Goal: Task Accomplishment & Management: Manage account settings

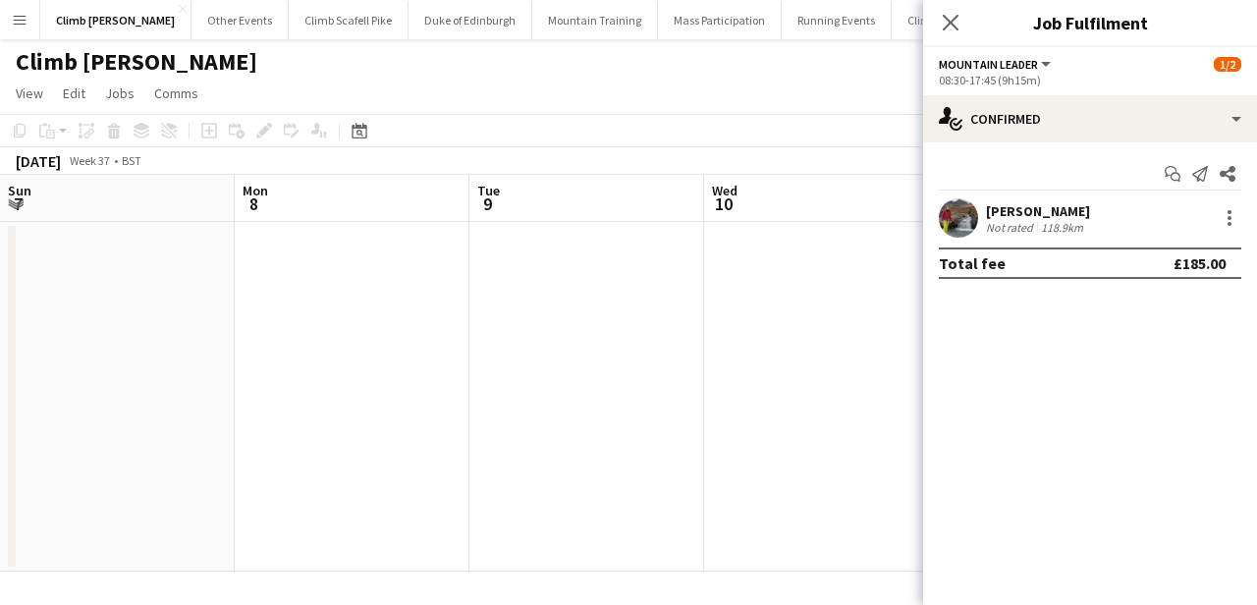
scroll to position [0, 683]
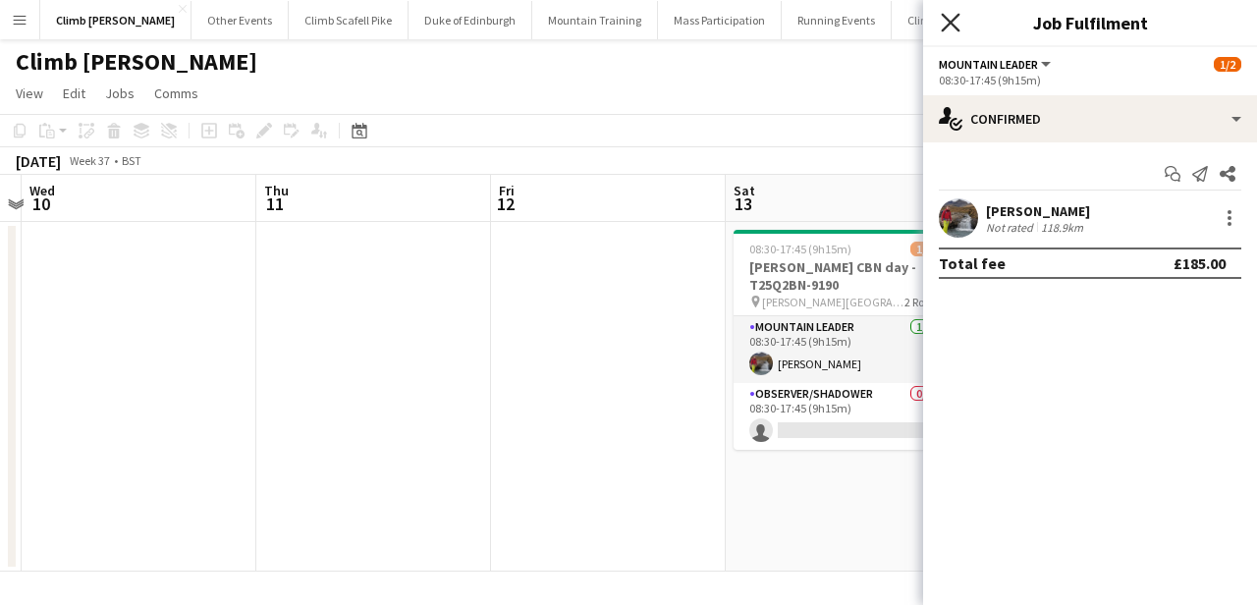
click at [949, 17] on icon "Close pop-in" at bounding box center [950, 22] width 19 height 19
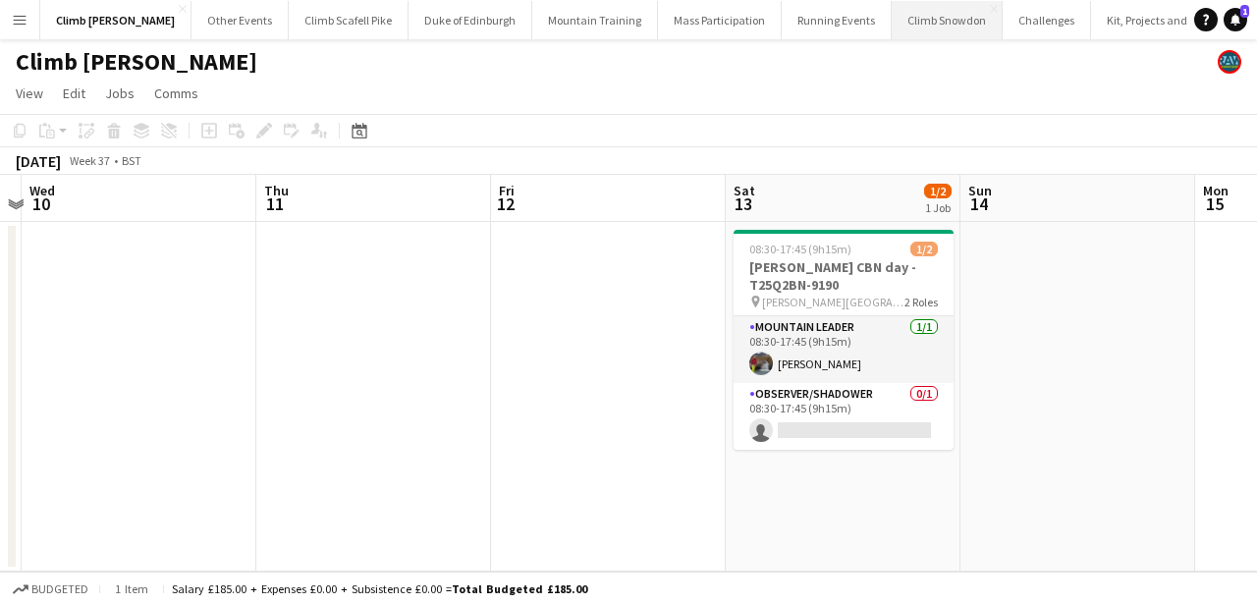
click at [904, 30] on button "Climb Snowdon Close" at bounding box center [947, 20] width 111 height 38
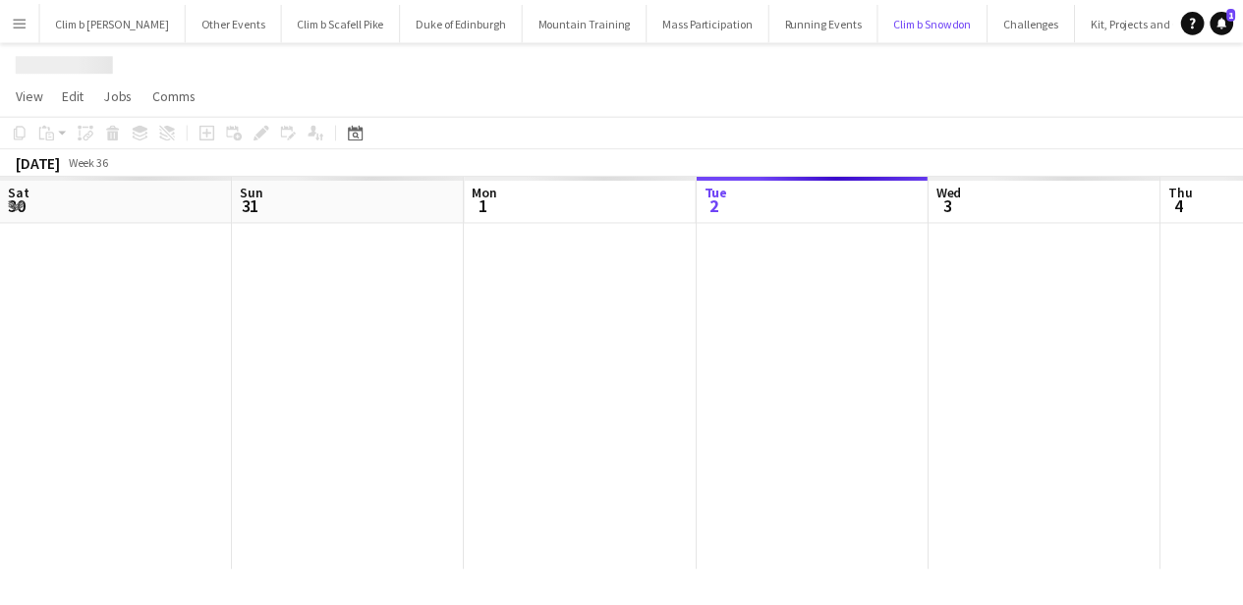
scroll to position [0, 470]
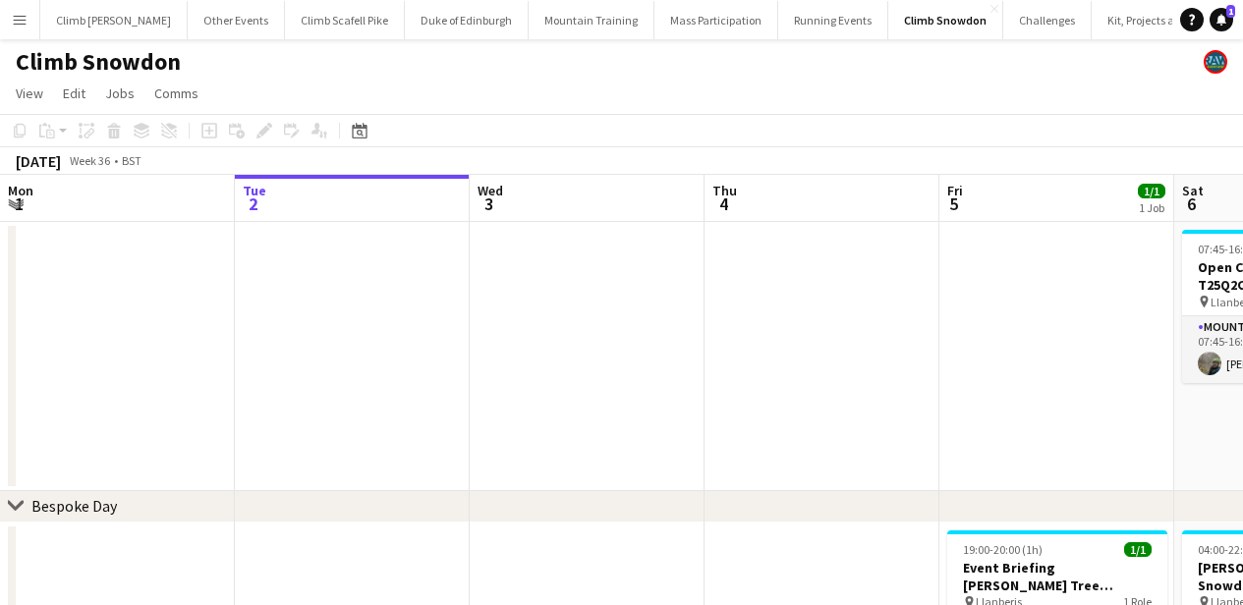
drag, startPoint x: 1037, startPoint y: 336, endPoint x: 140, endPoint y: 356, distance: 897.2
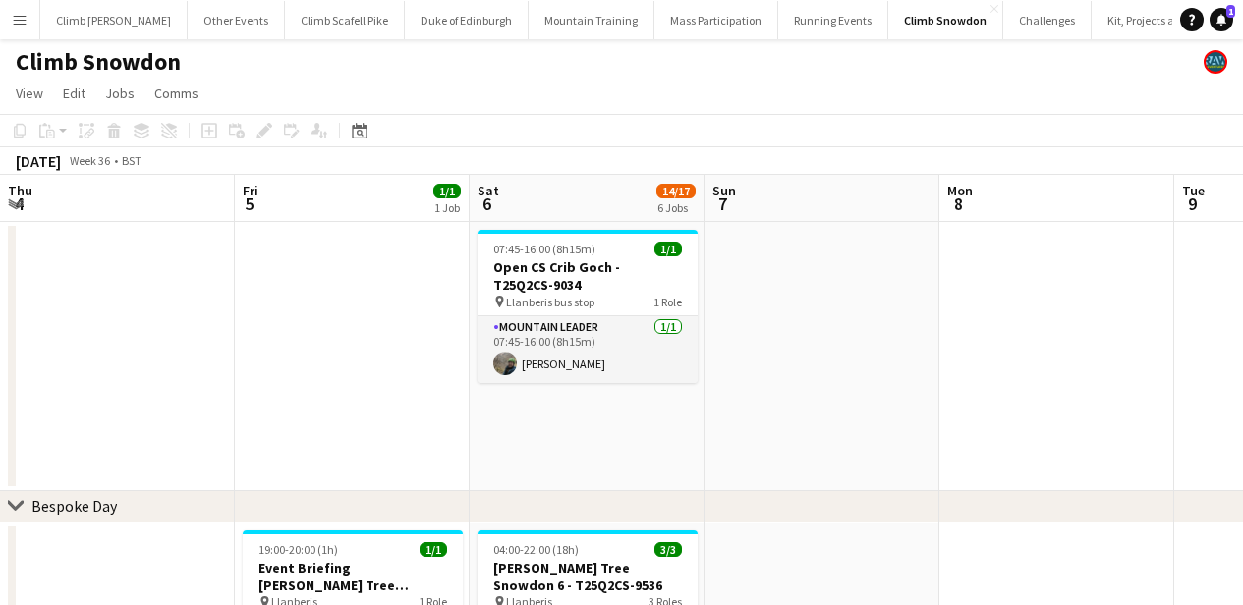
scroll to position [0, 662]
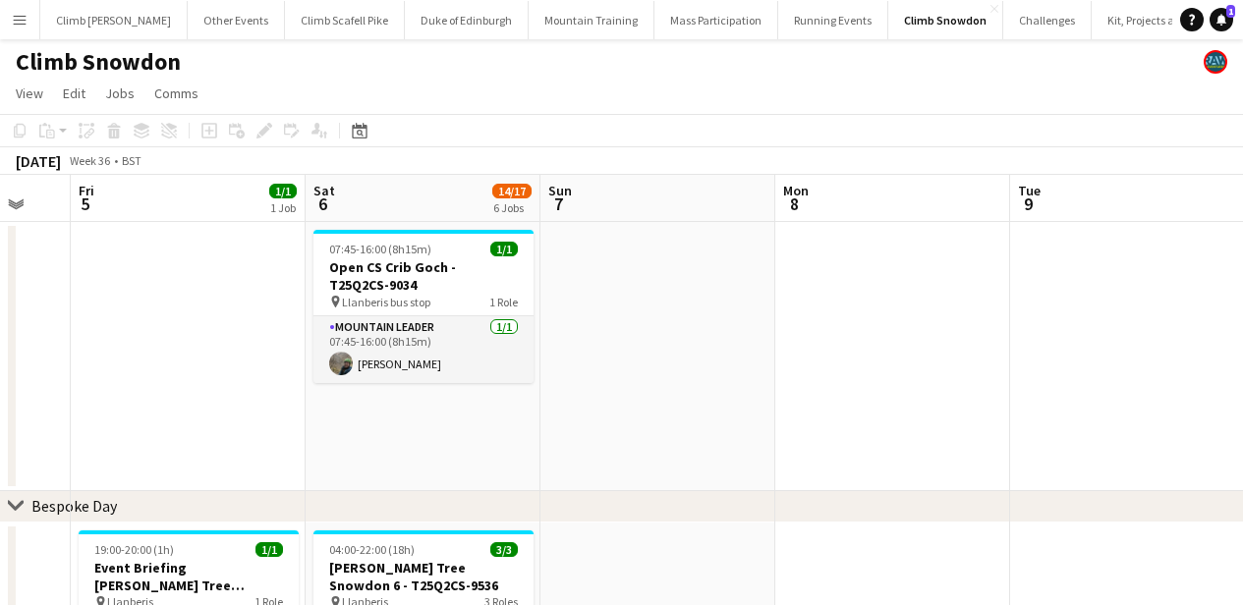
drag, startPoint x: 1097, startPoint y: 331, endPoint x: 425, endPoint y: 374, distance: 673.4
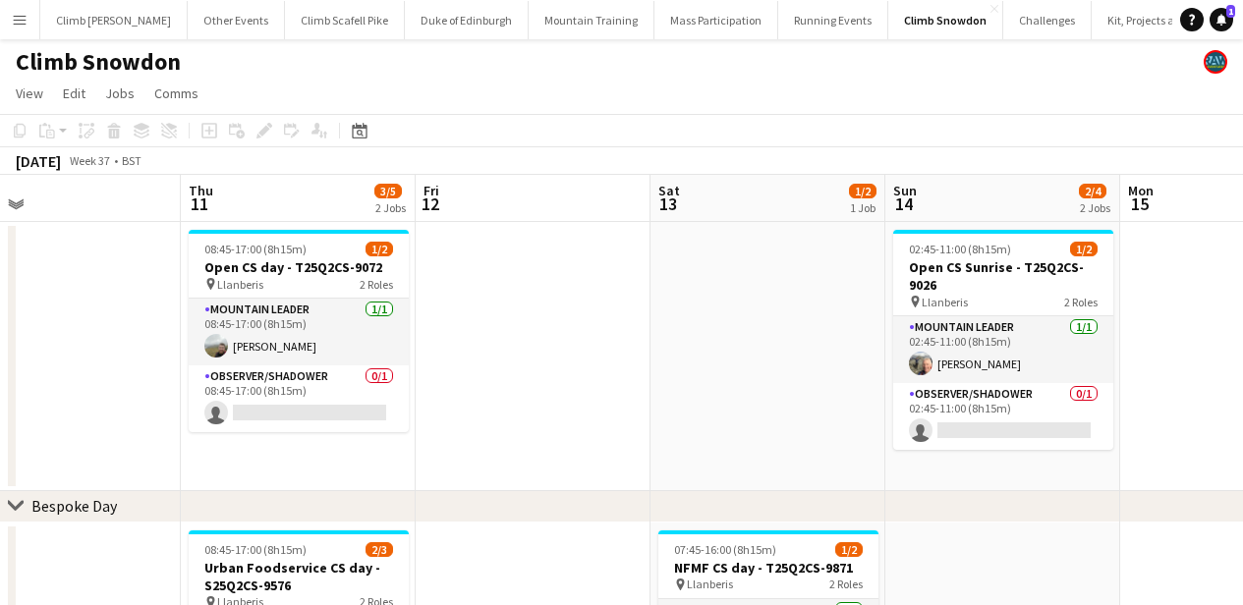
scroll to position [0, 586]
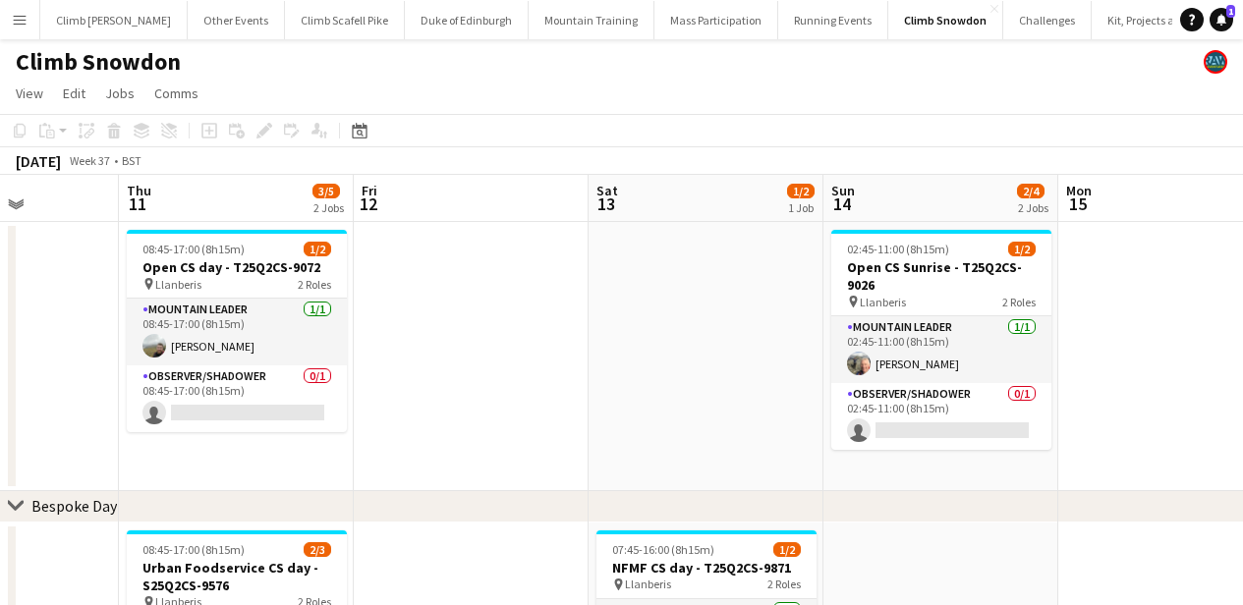
drag, startPoint x: 1089, startPoint y: 363, endPoint x: 433, endPoint y: 415, distance: 657.3
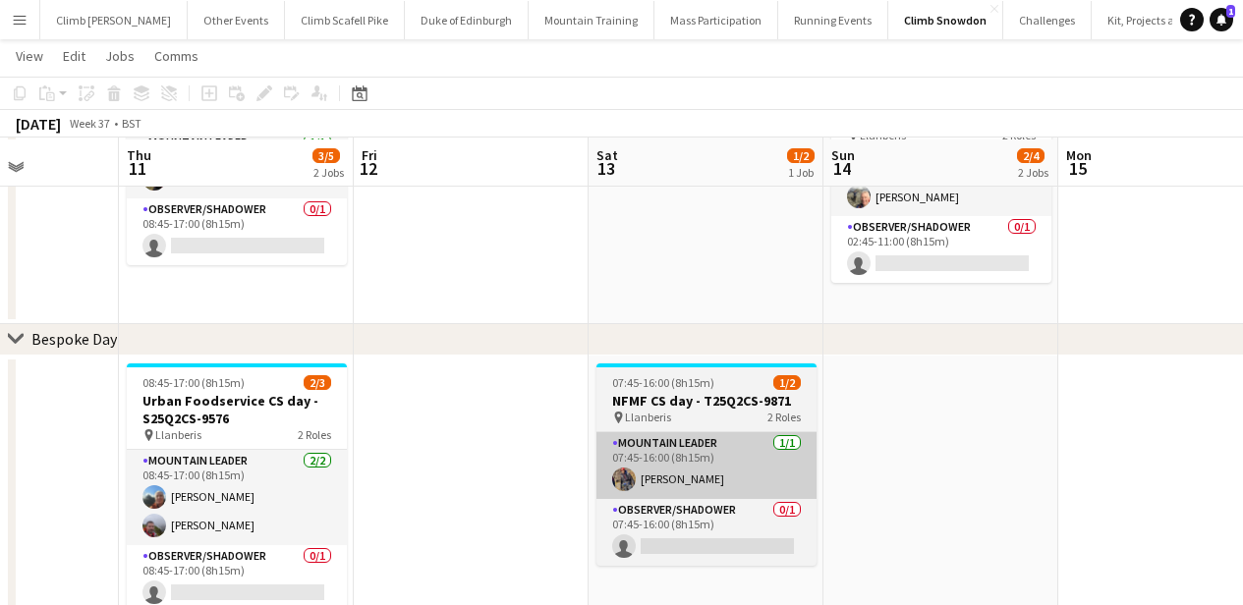
scroll to position [166, 0]
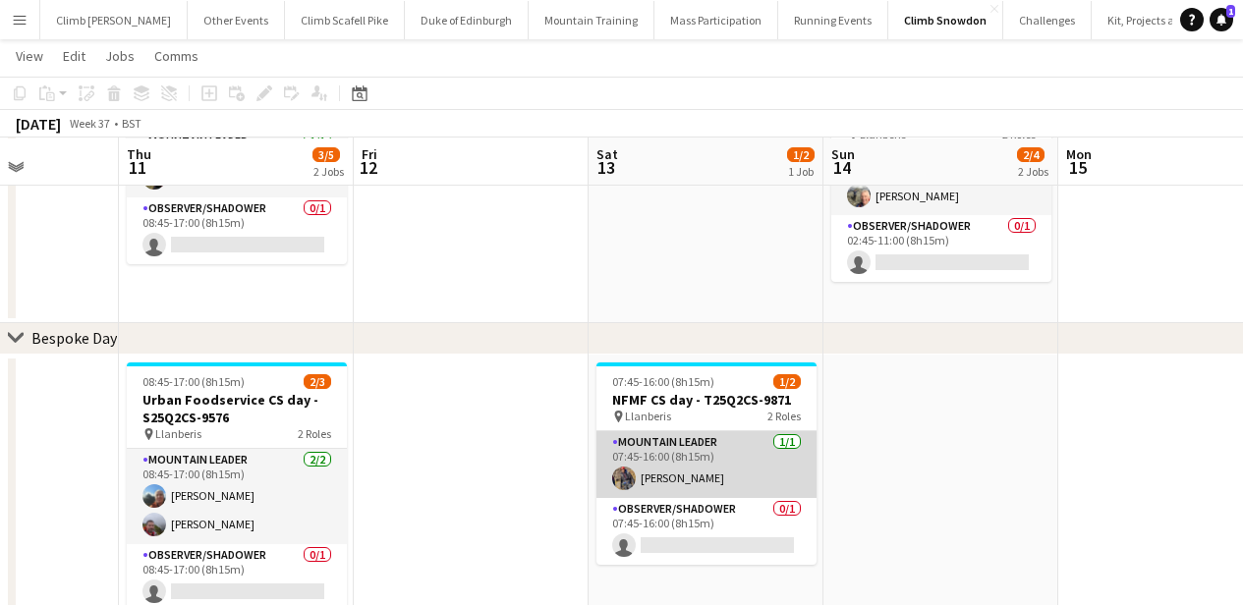
click at [728, 464] on app-card-role "Mountain Leader 1/1 07:45-16:00 (8h15m) Alec Reece" at bounding box center [706, 464] width 220 height 67
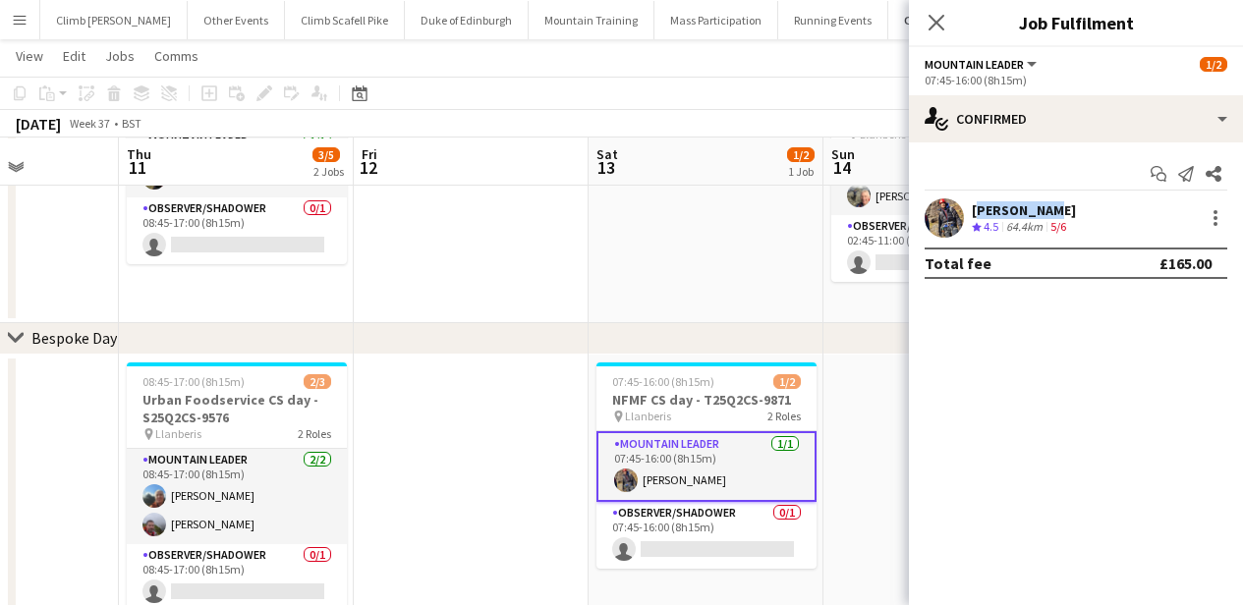
drag, startPoint x: 1054, startPoint y: 208, endPoint x: 975, endPoint y: 208, distance: 79.6
click at [975, 208] on div "[PERSON_NAME]" at bounding box center [1024, 210] width 104 height 18
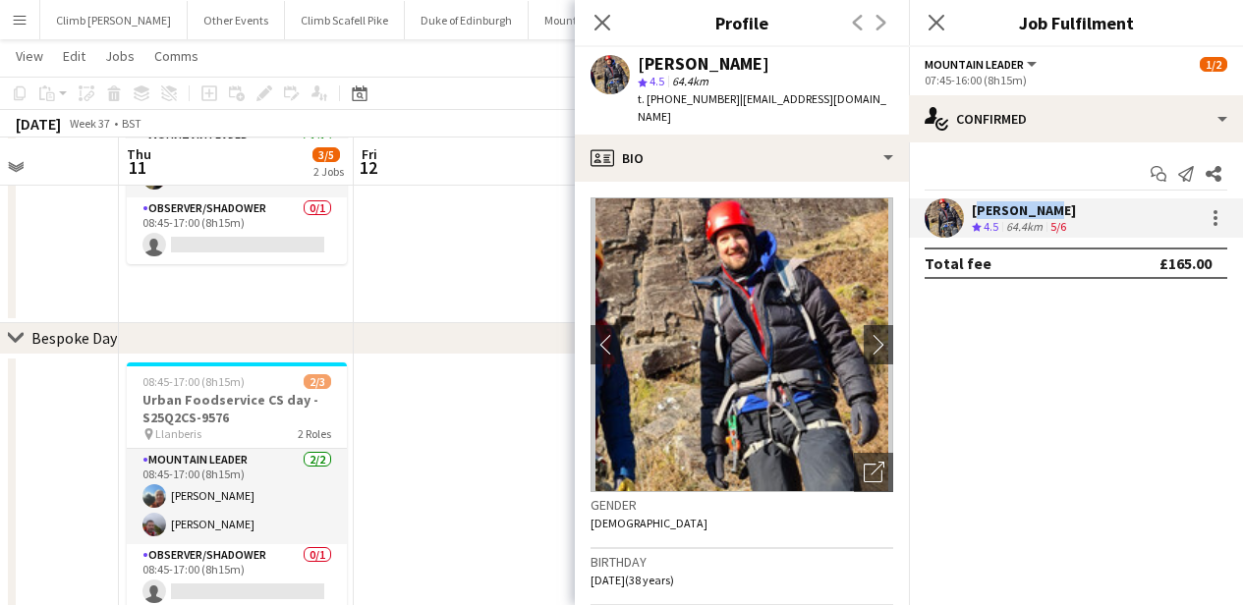
copy div "[PERSON_NAME]"
drag, startPoint x: 730, startPoint y: 95, endPoint x: 645, endPoint y: 95, distance: 84.5
click at [645, 95] on span "t. +4407580027658" at bounding box center [689, 98] width 102 height 15
copy span "+4407580027658"
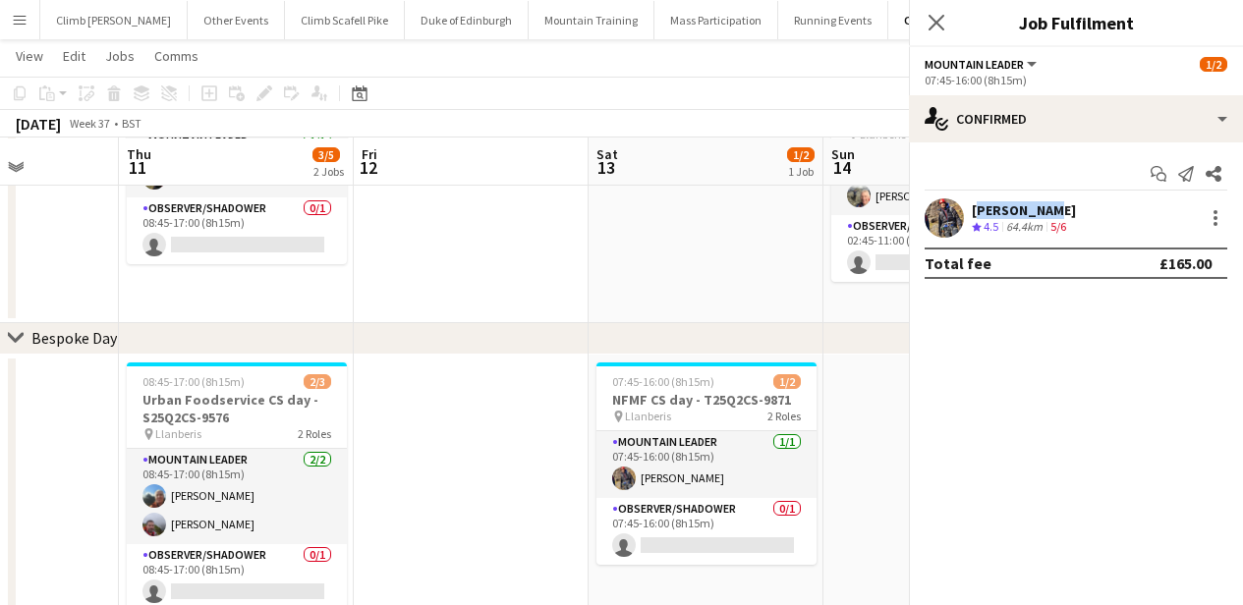
scroll to position [0, 0]
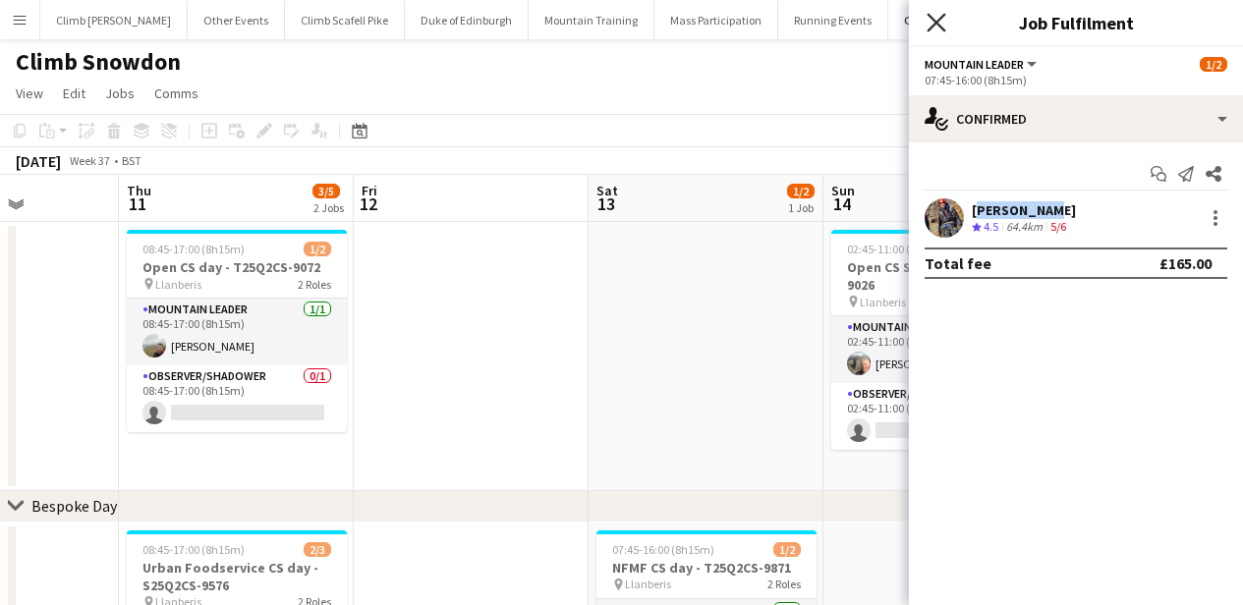
click at [938, 17] on icon "Close pop-in" at bounding box center [935, 22] width 19 height 19
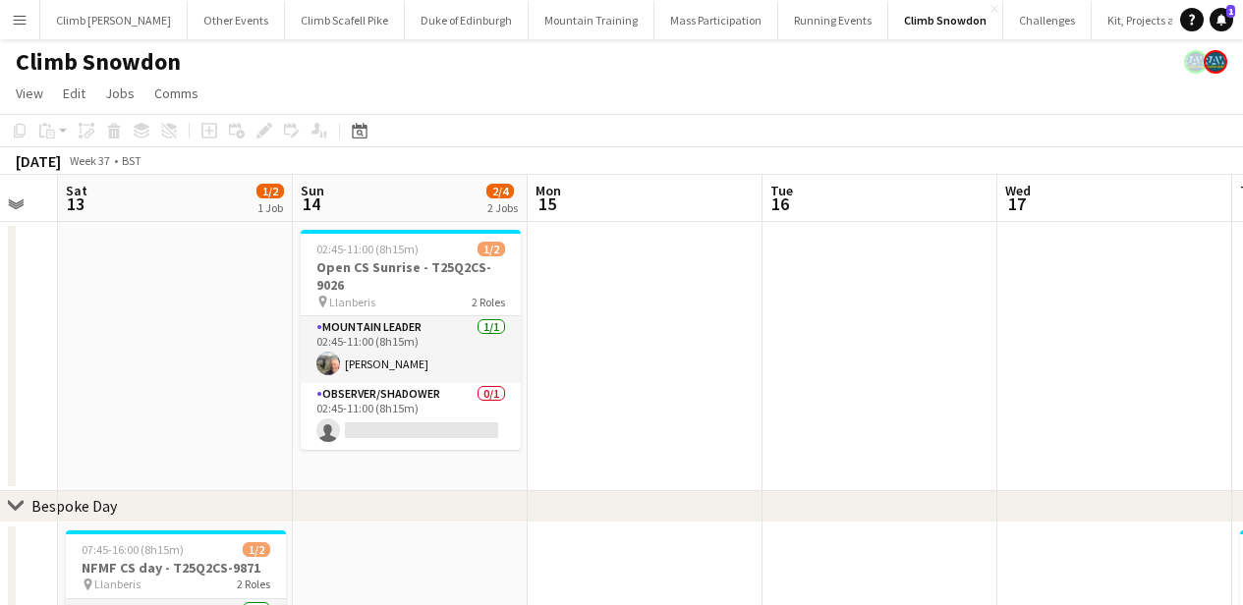
drag, startPoint x: 419, startPoint y: 390, endPoint x: 428, endPoint y: 391, distance: 9.9
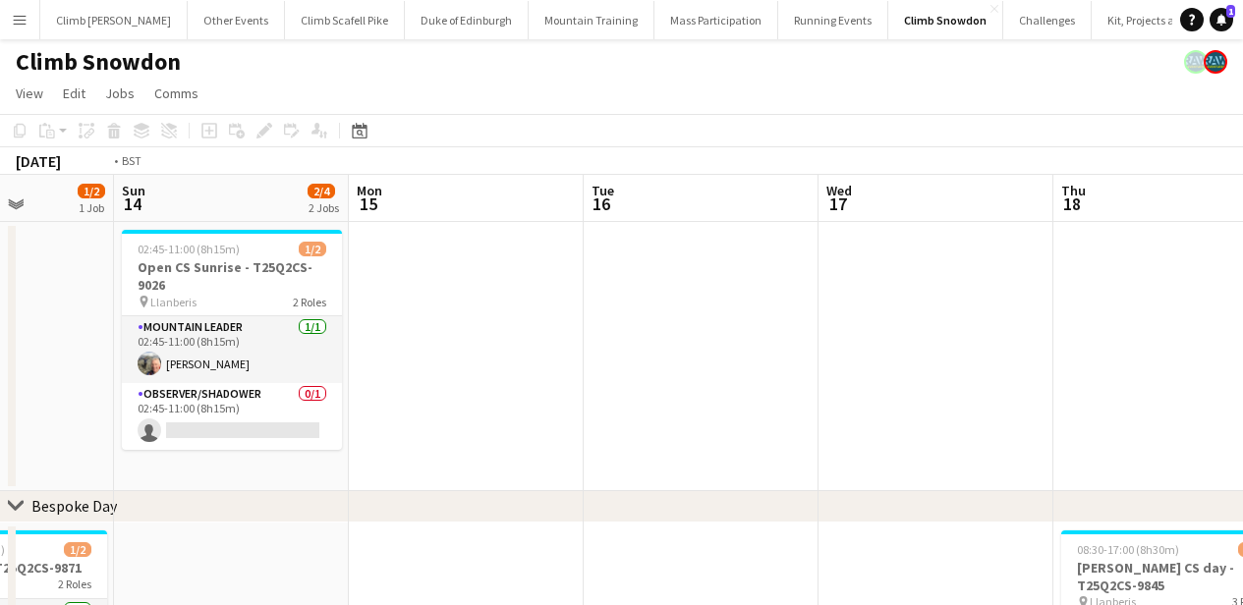
drag, startPoint x: 1103, startPoint y: 395, endPoint x: 394, endPoint y: 393, distance: 709.3
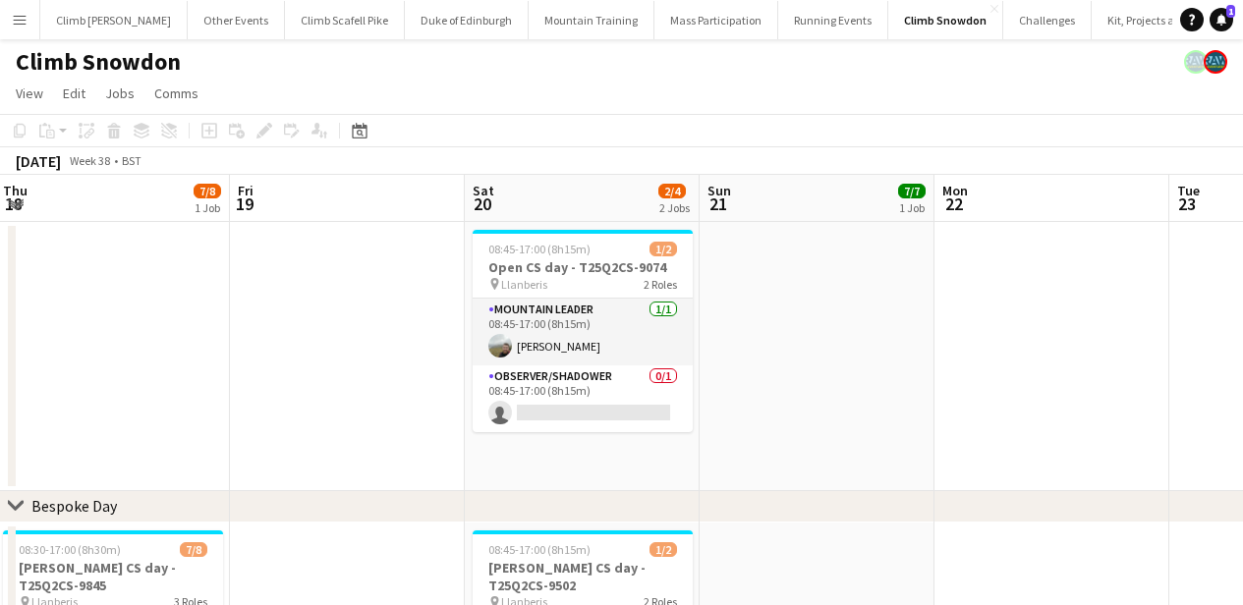
drag, startPoint x: 1111, startPoint y: 408, endPoint x: 307, endPoint y: 376, distance: 805.2
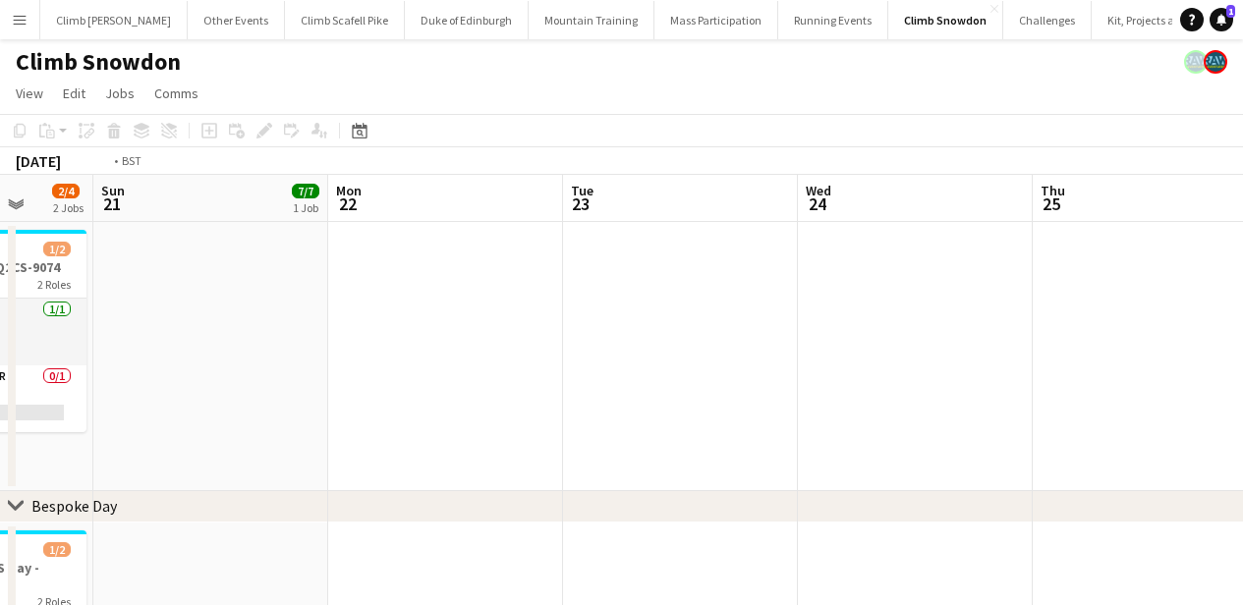
drag, startPoint x: 857, startPoint y: 323, endPoint x: 456, endPoint y: 331, distance: 400.9
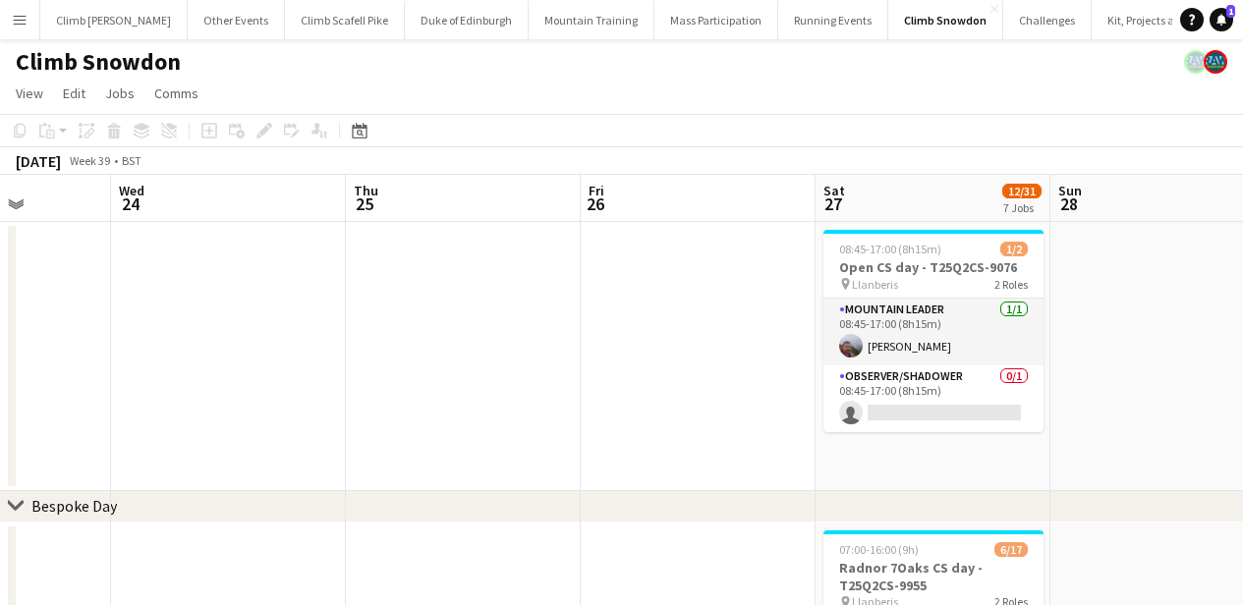
scroll to position [0, 909]
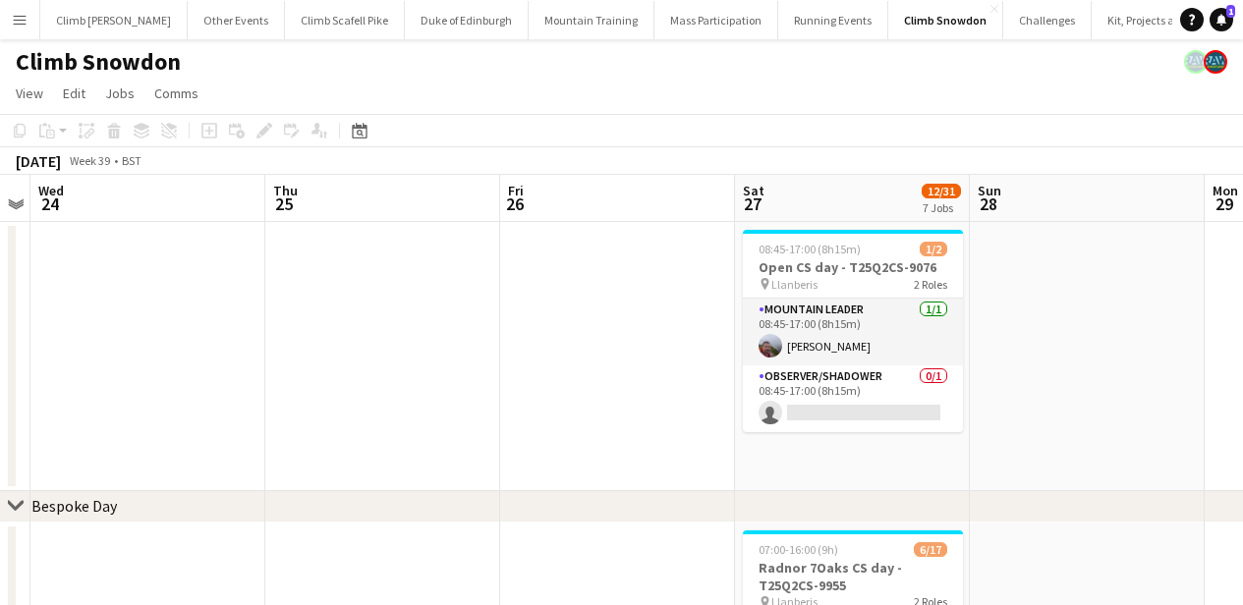
drag, startPoint x: 691, startPoint y: 345, endPoint x: 393, endPoint y: 346, distance: 297.7
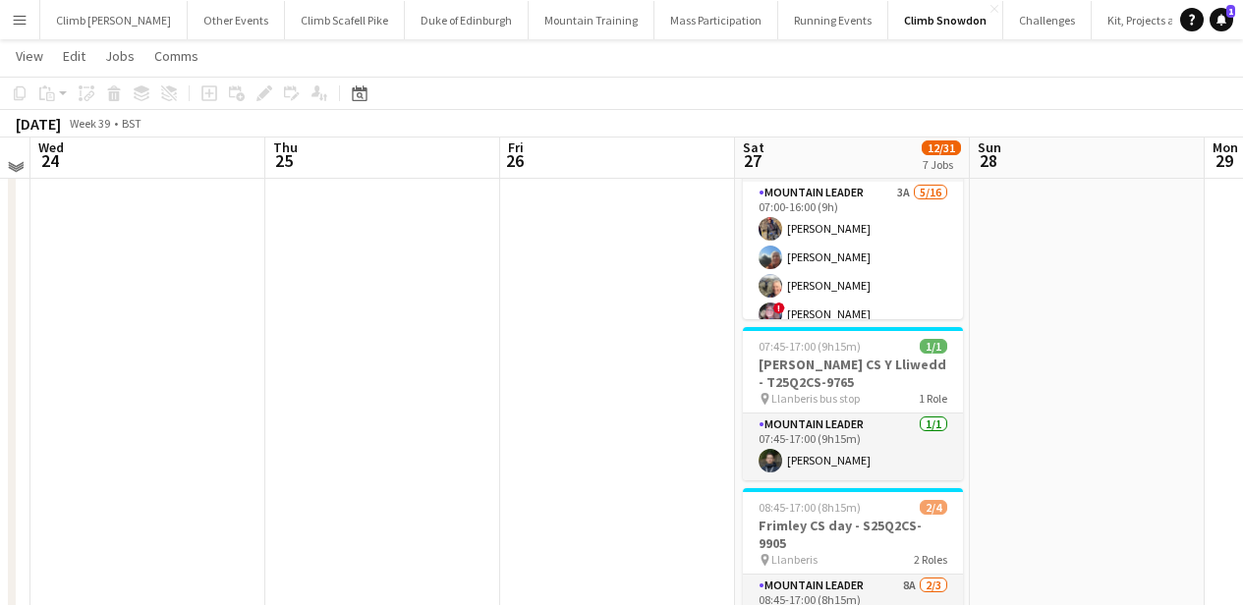
scroll to position [501, 0]
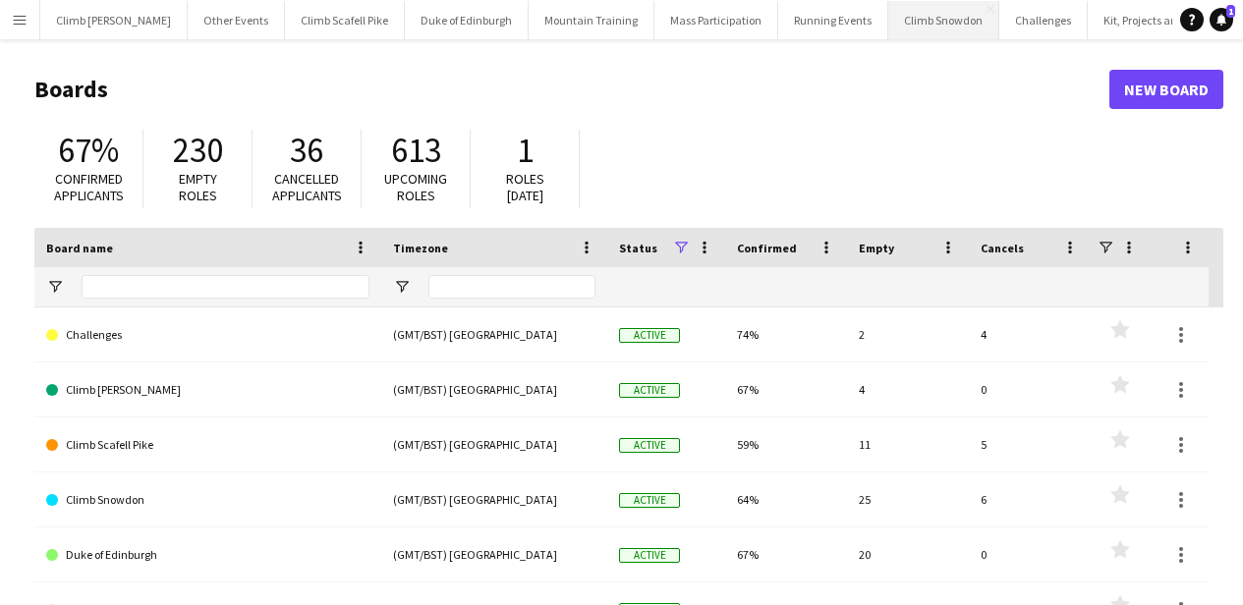
click at [888, 13] on button "Climb Snowdon Close" at bounding box center [943, 20] width 111 height 38
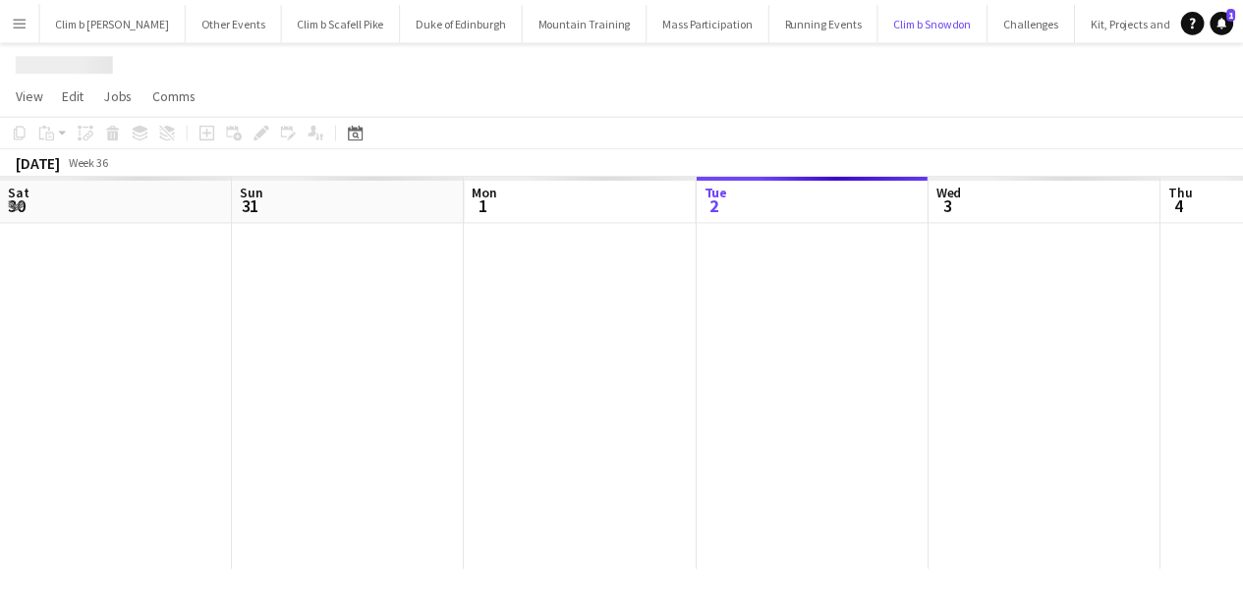
scroll to position [0, 470]
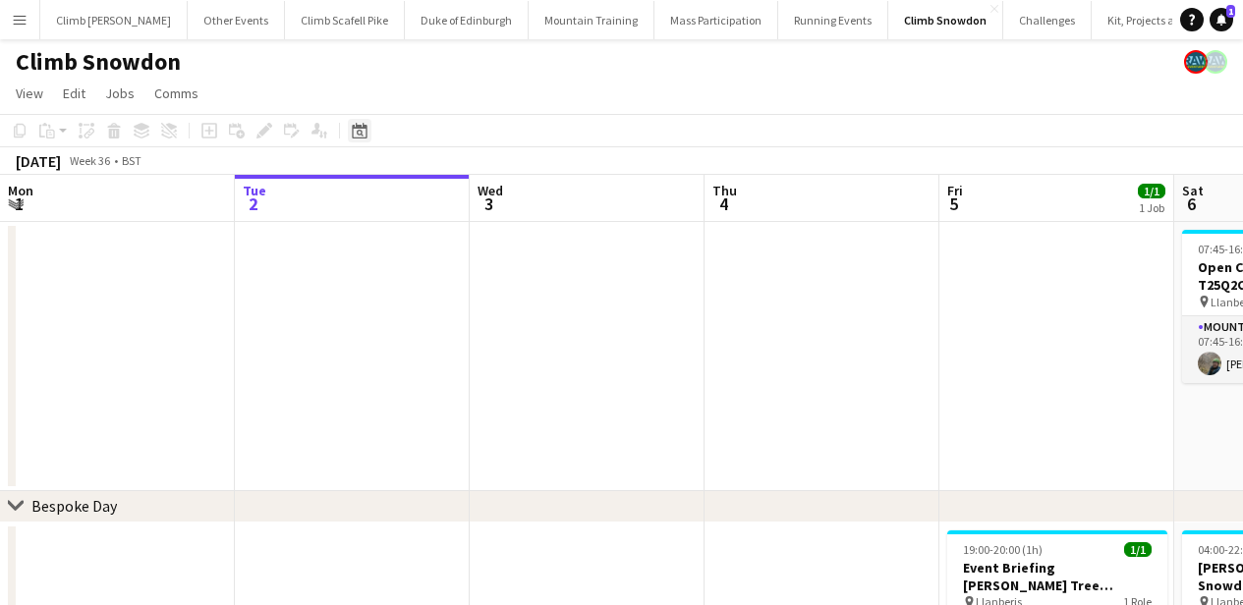
click at [354, 128] on icon at bounding box center [359, 131] width 15 height 16
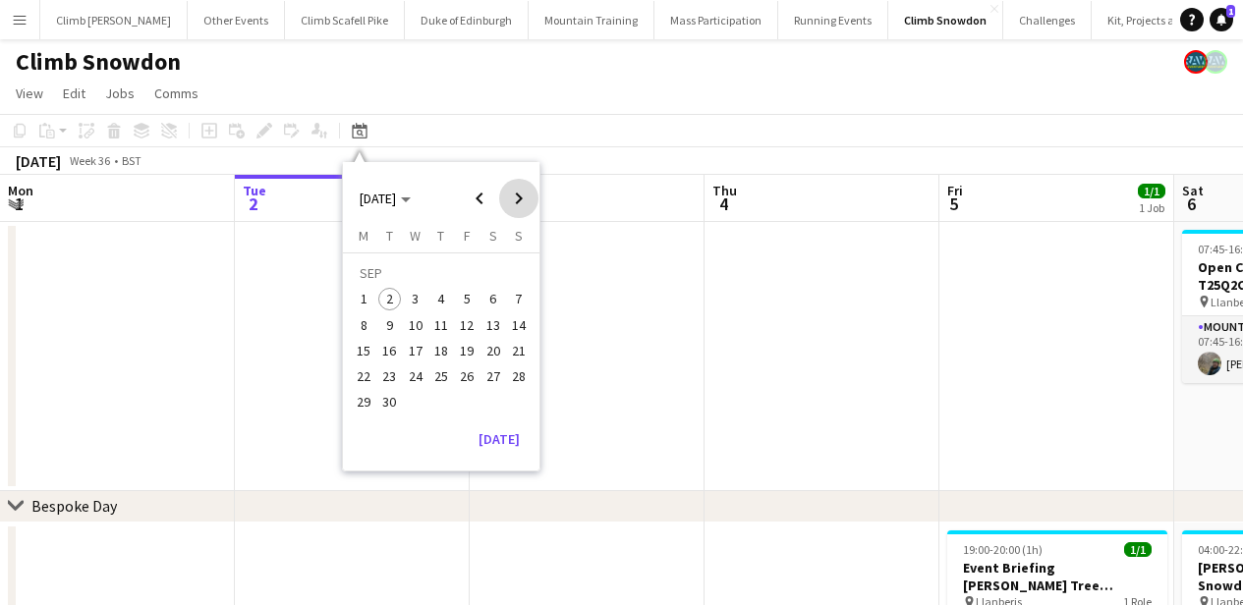
click at [512, 190] on span "Next month" at bounding box center [518, 198] width 39 height 39
click at [474, 197] on span "Previous month" at bounding box center [479, 198] width 39 height 39
click at [495, 369] on span "27" at bounding box center [493, 376] width 24 height 24
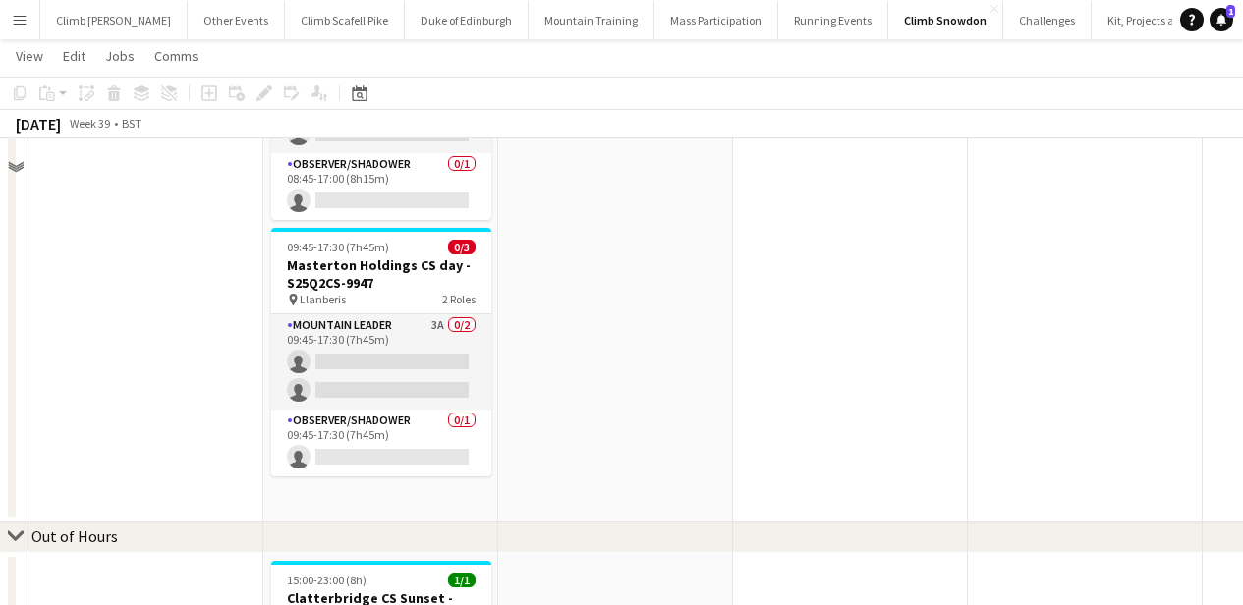
scroll to position [1251, 0]
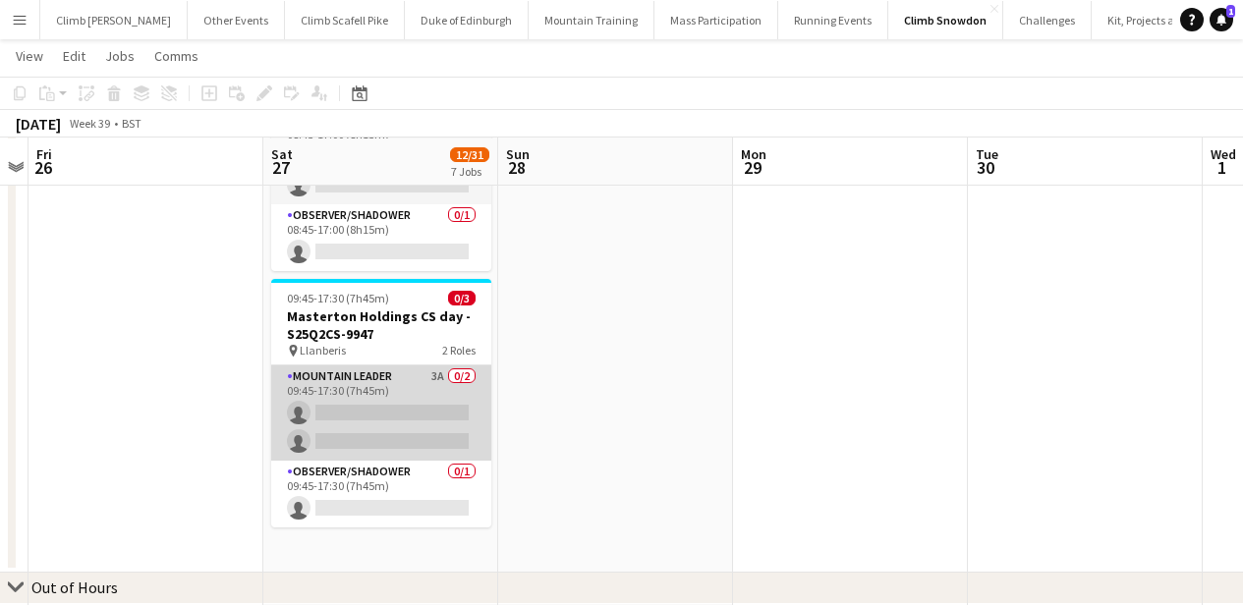
click at [399, 407] on app-card-role "Mountain Leader 3A 0/2 09:45-17:30 (7h45m) single-neutral-actions single-neutra…" at bounding box center [381, 412] width 220 height 95
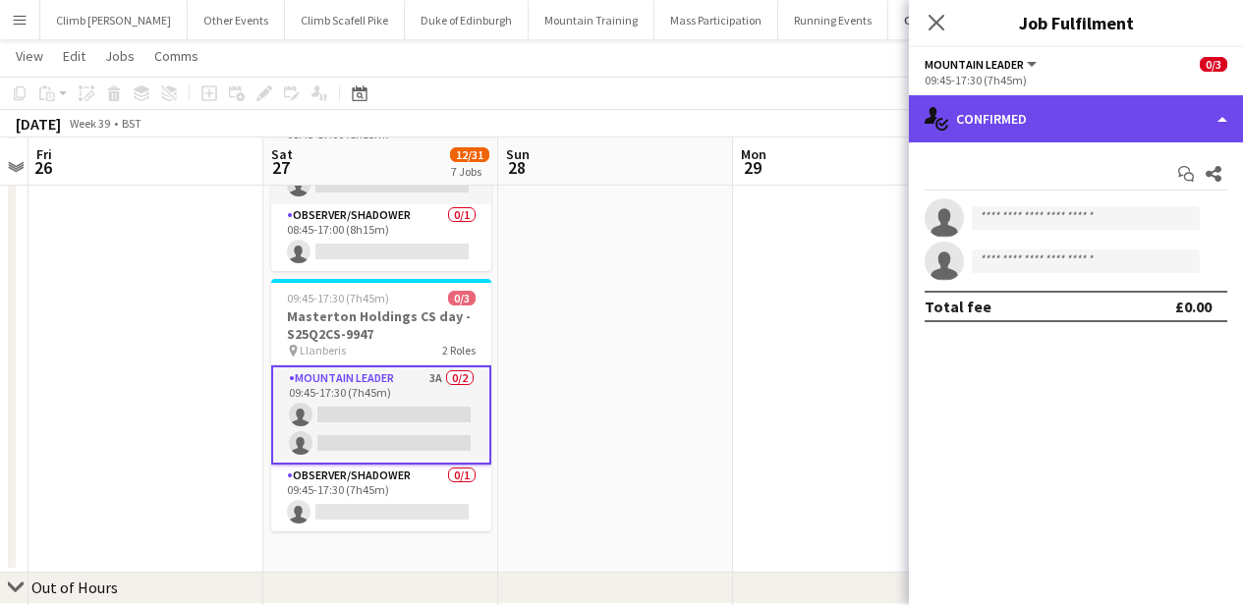
click at [1039, 104] on div "single-neutral-actions-check-2 Confirmed" at bounding box center [1076, 118] width 334 height 47
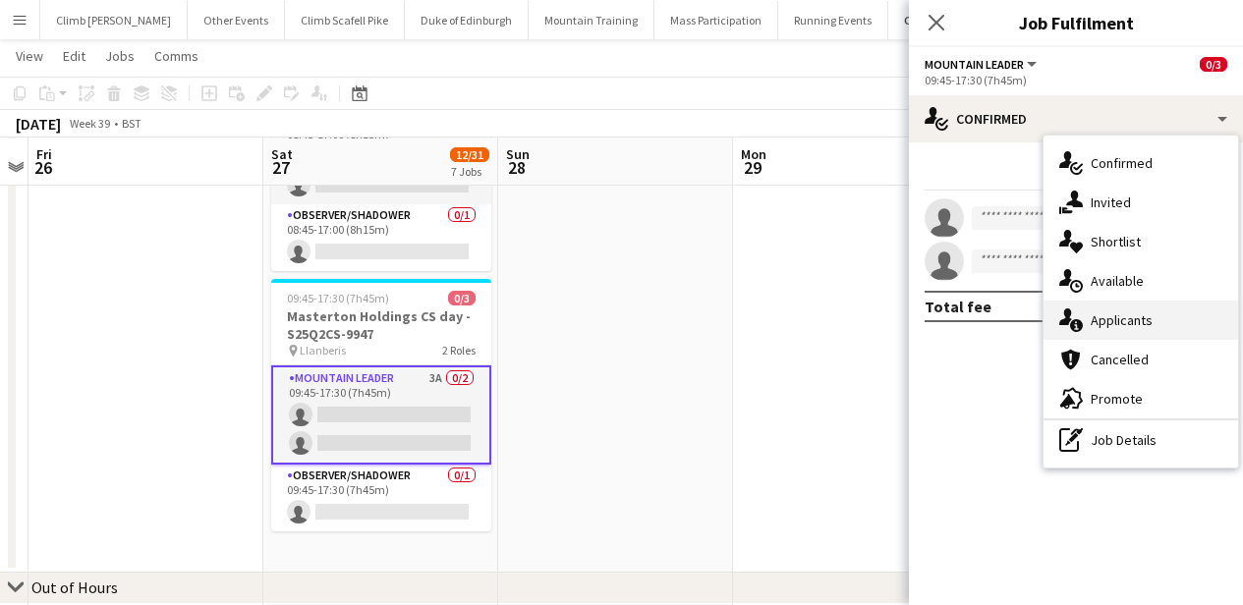
click at [1095, 312] on span "Applicants" at bounding box center [1121, 320] width 62 height 18
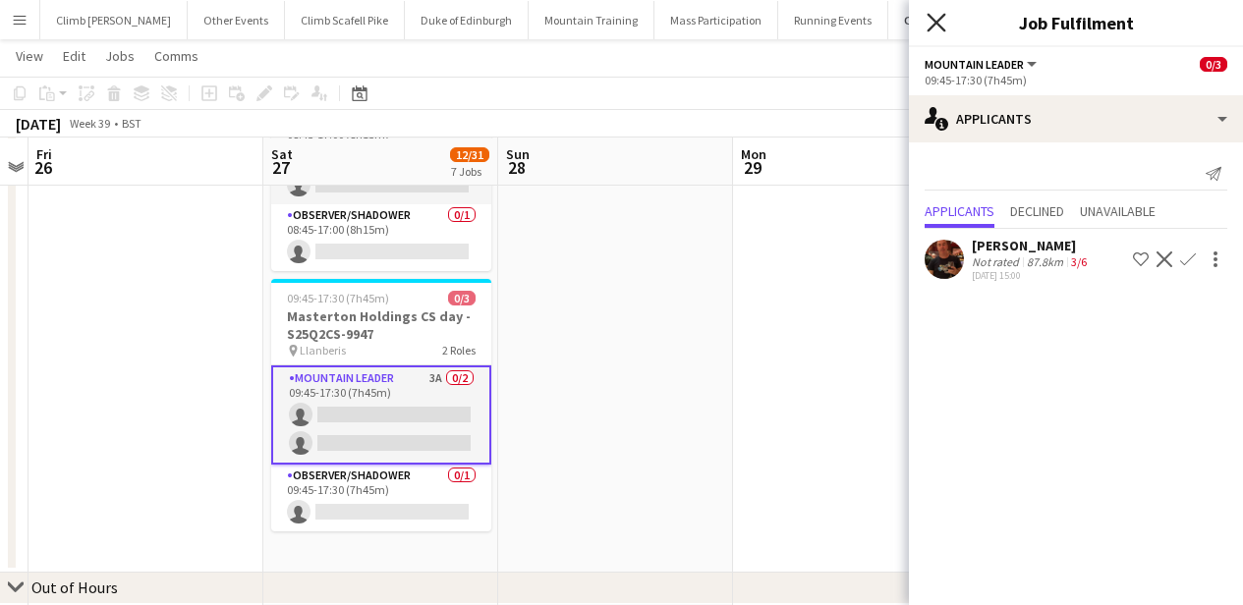
click at [934, 24] on icon at bounding box center [935, 22] width 19 height 19
